Goal: Task Accomplishment & Management: Complete application form

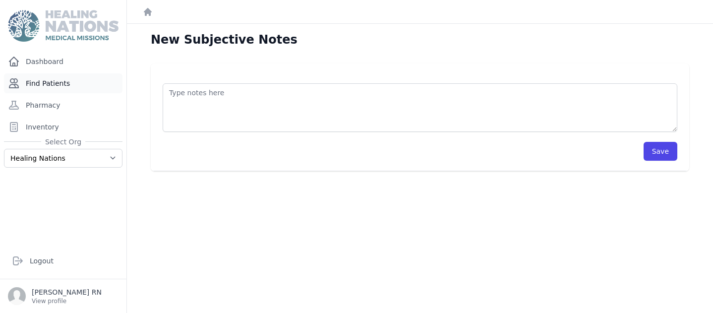
click at [58, 86] on link "Find Patients" at bounding box center [63, 83] width 118 height 20
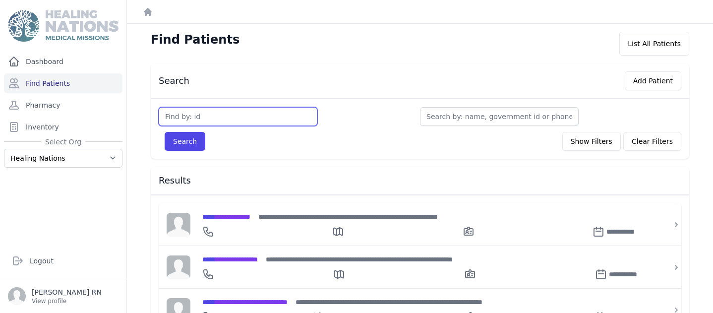
click at [170, 117] on input "text" at bounding box center [238, 116] width 159 height 19
type input "3689"
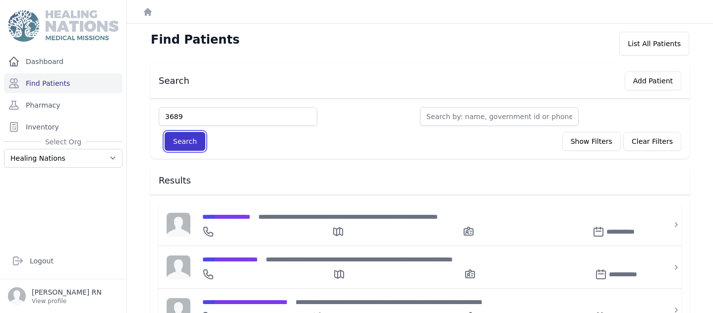
click at [176, 140] on button "Search" at bounding box center [185, 141] width 41 height 19
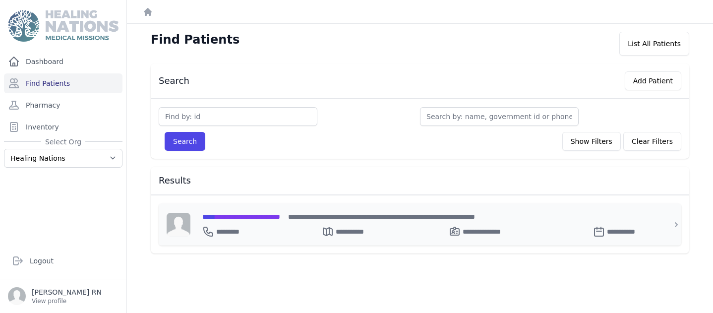
click at [280, 215] on span "**********" at bounding box center [241, 216] width 78 height 7
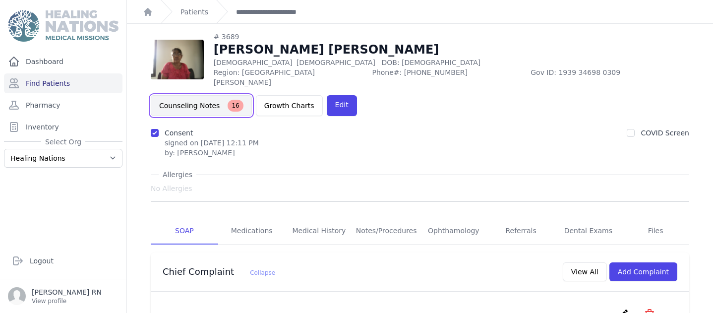
click at [252, 95] on button "Counseling Notes 16" at bounding box center [201, 105] width 101 height 21
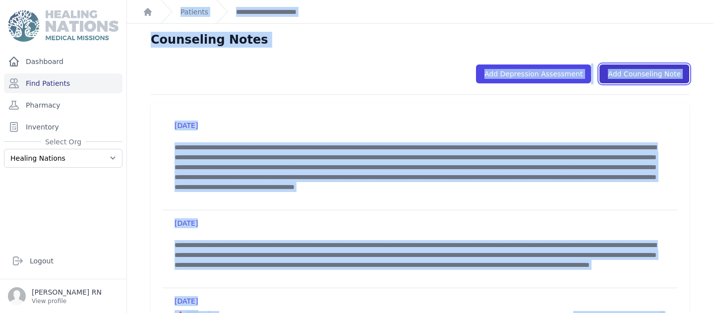
click at [643, 75] on link "Add Counseling Note" at bounding box center [644, 73] width 90 height 19
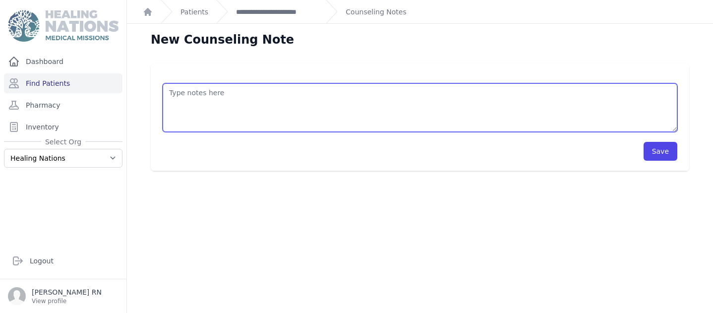
click at [182, 90] on textarea at bounding box center [420, 107] width 515 height 49
type textarea "P"
drag, startPoint x: 379, startPoint y: 94, endPoint x: 357, endPoint y: 96, distance: 22.0
click at [357, 96] on textarea "Counseling Note 8/11/2025 Met with patient she stated her fmaily problems a" at bounding box center [420, 107] width 515 height 49
click at [417, 93] on textarea "Counseling Note 8/11/2025 Met with patient she stated her family problems a" at bounding box center [420, 107] width 515 height 49
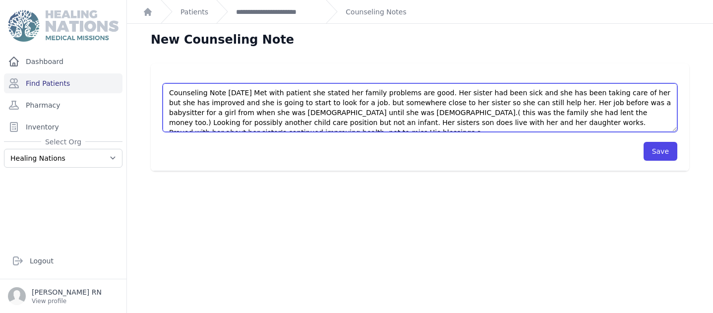
scroll to position [5, 0]
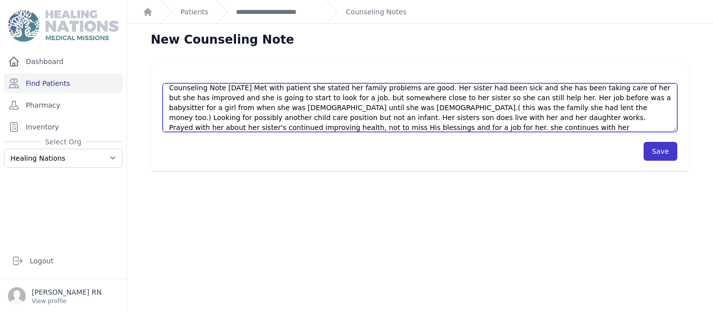
type textarea "Counseling Note [DATE] Met with patient she stated her family problems are good…"
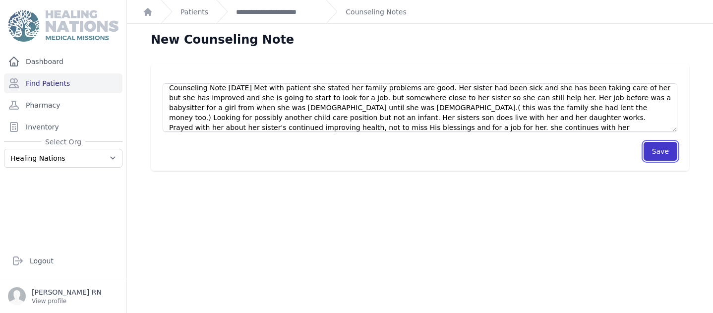
click at [658, 147] on button "Save" at bounding box center [660, 151] width 34 height 19
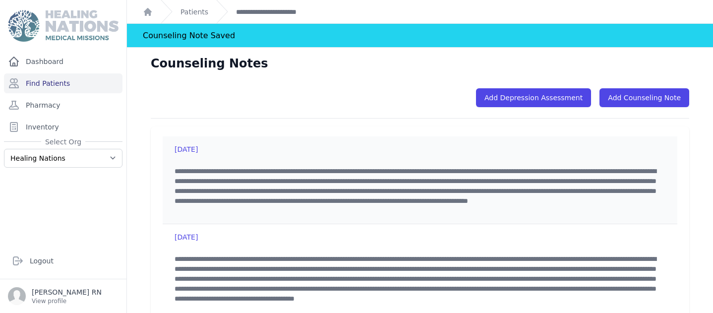
click at [450, 208] on p "**********" at bounding box center [419, 191] width 491 height 50
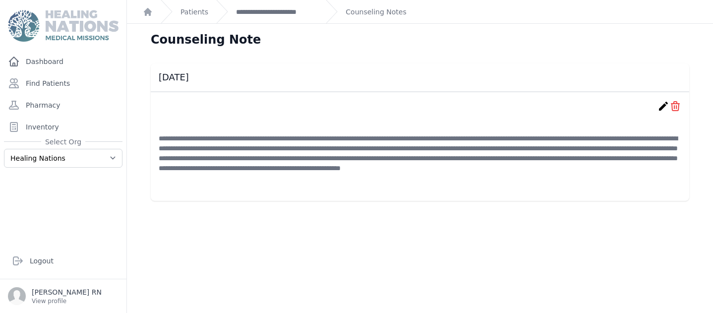
click at [662, 109] on icon "create" at bounding box center [663, 106] width 12 height 12
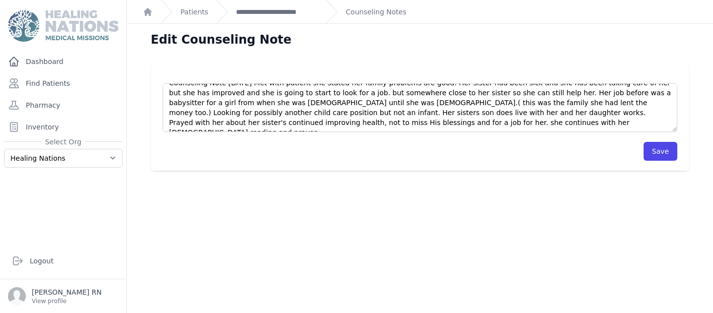
scroll to position [9, 0]
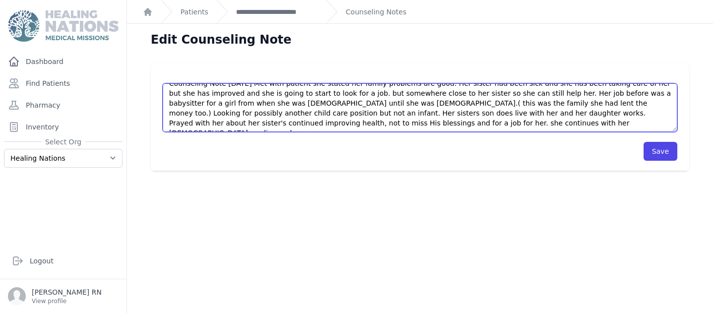
click at [395, 123] on textarea "Counseling Note [DATE] Met with patient she stated her family problems are good…" at bounding box center [420, 107] width 515 height 49
type textarea "Counseling Note [DATE] Met with patient she stated her family problems are good…"
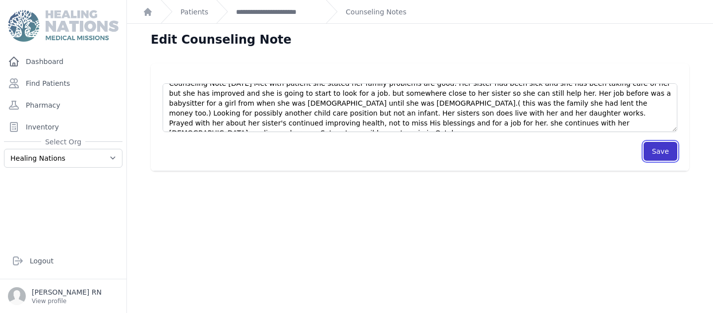
click at [655, 151] on button "Save" at bounding box center [660, 151] width 34 height 19
